Goal: Transaction & Acquisition: Purchase product/service

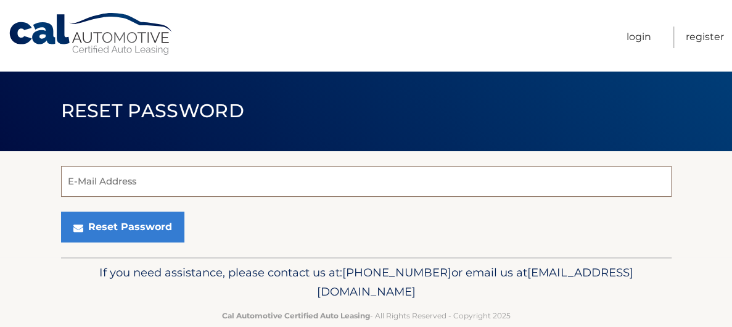
click at [306, 182] on input "E-Mail Address" at bounding box center [366, 181] width 610 height 31
type input "[EMAIL_ADDRESS][DOMAIN_NAME]"
click at [329, 224] on div "Reset Password" at bounding box center [366, 226] width 610 height 31
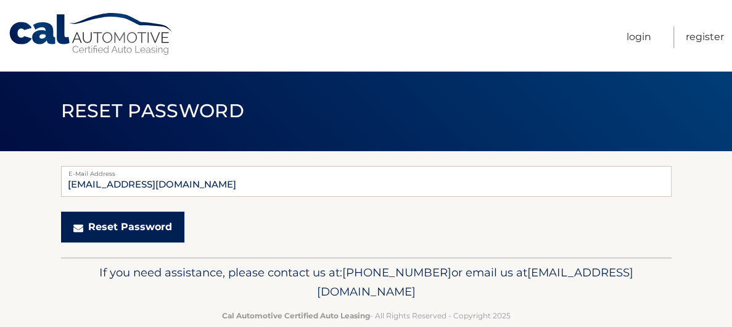
click at [136, 225] on button "Reset Password" at bounding box center [122, 226] width 123 height 31
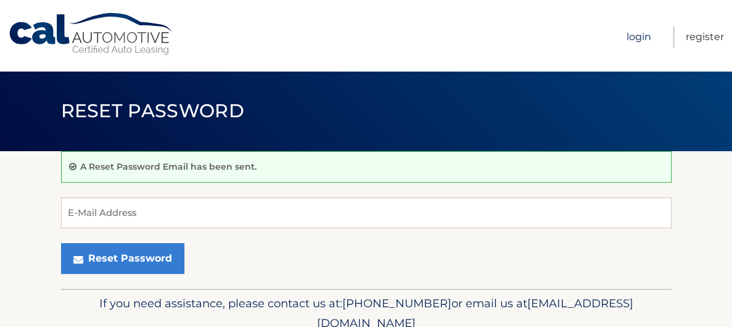
click at [651, 39] on link "Login" at bounding box center [638, 38] width 25 height 22
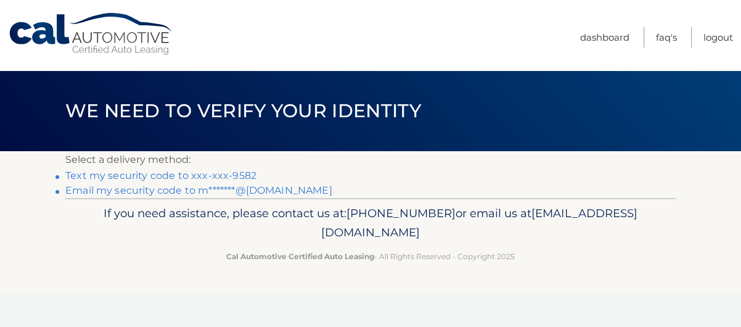
click at [243, 175] on link "Text my security code to xxx-xxx-9582" at bounding box center [160, 176] width 191 height 12
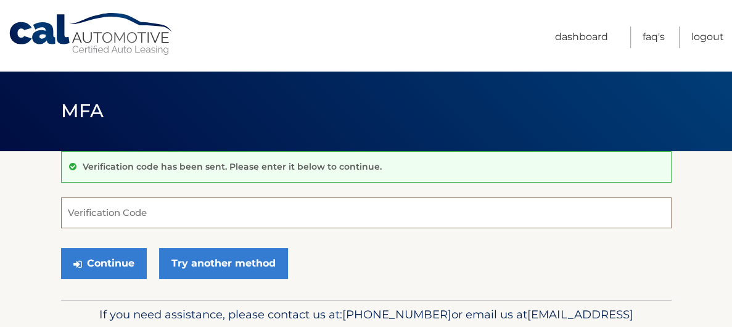
click at [212, 211] on input "Verification Code" at bounding box center [366, 212] width 610 height 31
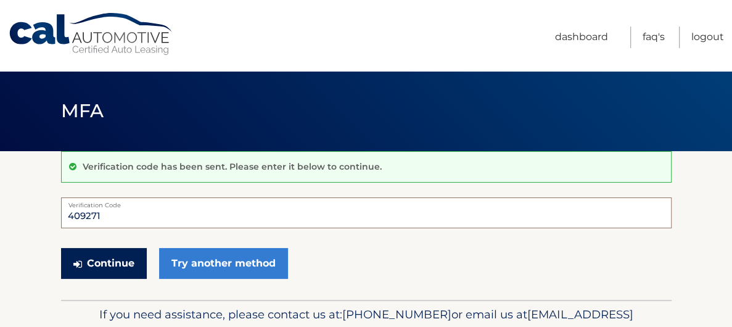
type input "409271"
click at [97, 253] on button "Continue" at bounding box center [104, 263] width 86 height 31
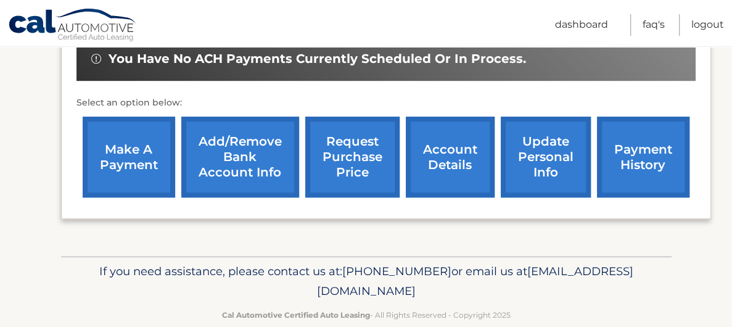
scroll to position [419, 0]
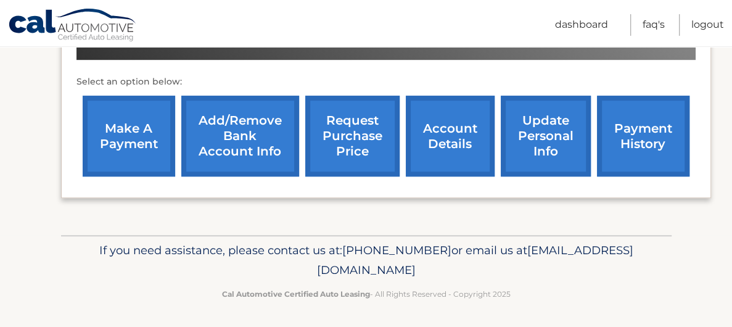
click at [133, 142] on link "make a payment" at bounding box center [129, 136] width 92 height 81
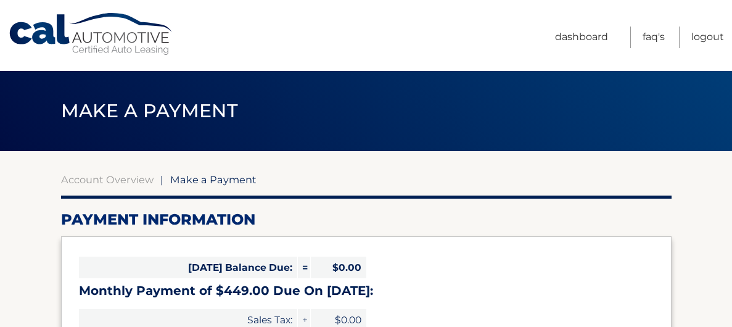
select select "NWM4OWUwYTYtY2Q5Zi00NWQ4LWI3YzMtYzk4ZTU5ZjA3NGVj"
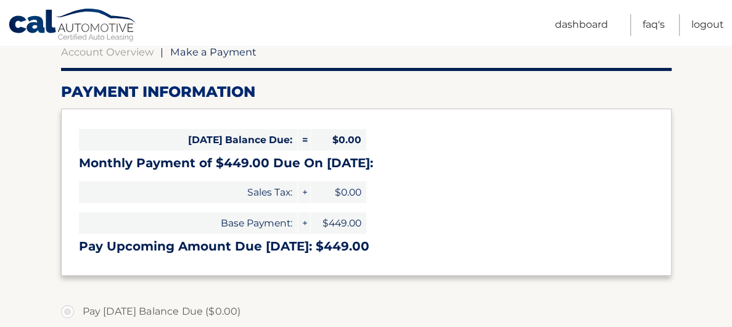
scroll to position [128, 0]
click at [356, 139] on span "$0.00" at bounding box center [338, 140] width 55 height 22
click at [421, 136] on div "Today's Balance Due: = $0.00 Monthly Payment of $449.00 Due On Sep 23: Sales Ta…" at bounding box center [366, 191] width 610 height 166
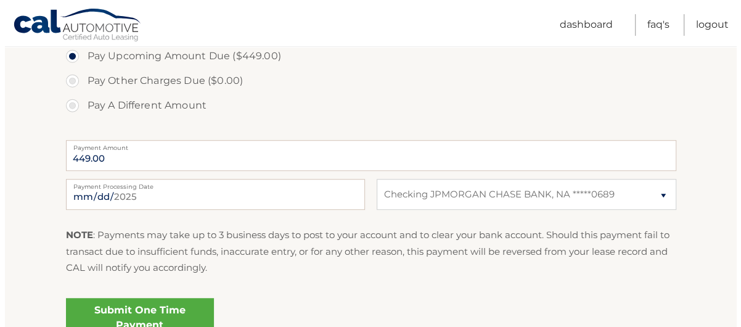
scroll to position [448, 0]
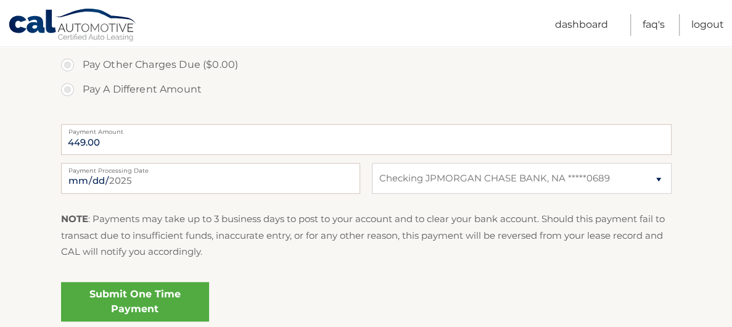
click at [153, 316] on link "Submit One Time Payment" at bounding box center [135, 301] width 148 height 39
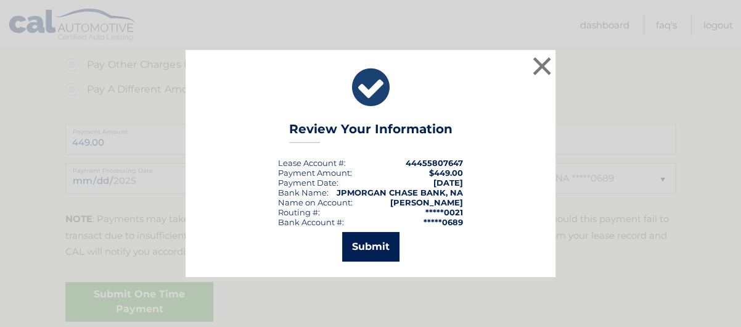
click at [380, 258] on button "Submit" at bounding box center [370, 247] width 57 height 30
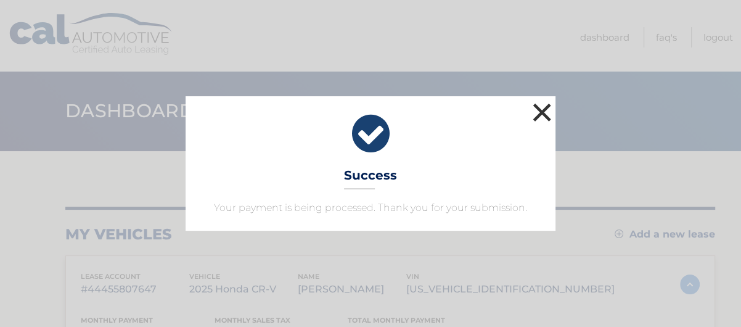
click at [544, 110] on button "×" at bounding box center [541, 112] width 25 height 25
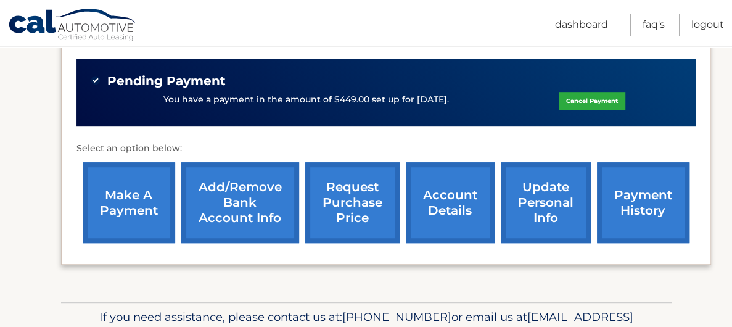
scroll to position [372, 0]
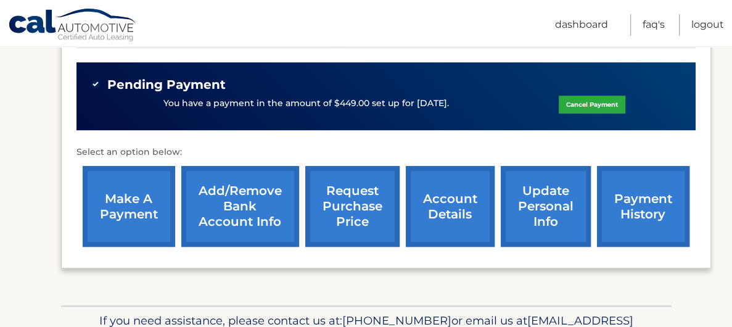
click at [648, 216] on link "payment history" at bounding box center [643, 206] width 92 height 81
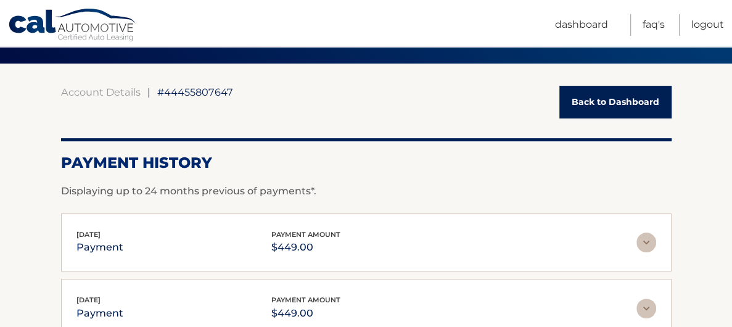
scroll to position [107, 0]
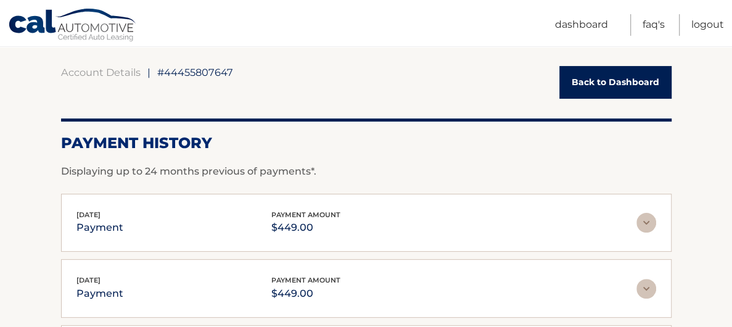
click at [693, 242] on section "Account Details | #44455807647 Back to Dashboard Payment History Displaying up …" at bounding box center [366, 326] width 732 height 565
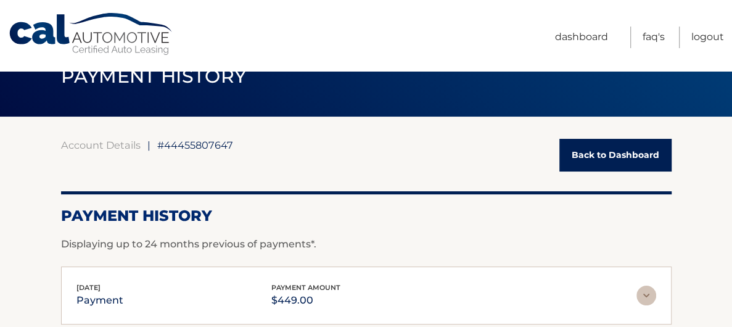
scroll to position [32, 0]
